Goal: Use online tool/utility: Use online tool/utility

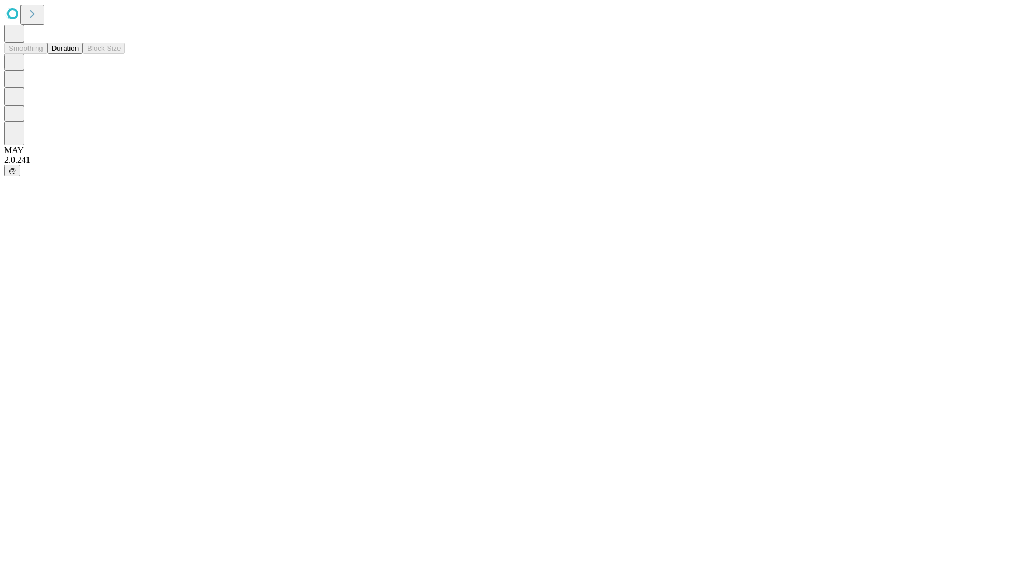
click at [79, 54] on button "Duration" at bounding box center [65, 48] width 36 height 11
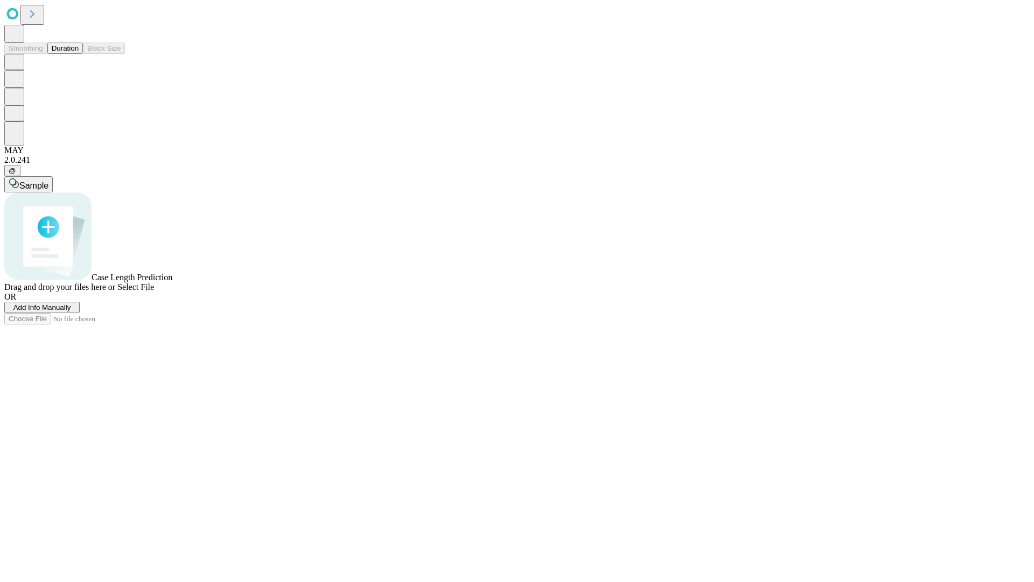
click at [154, 291] on span "Select File" at bounding box center [135, 286] width 37 height 9
